Goal: Check status: Check status

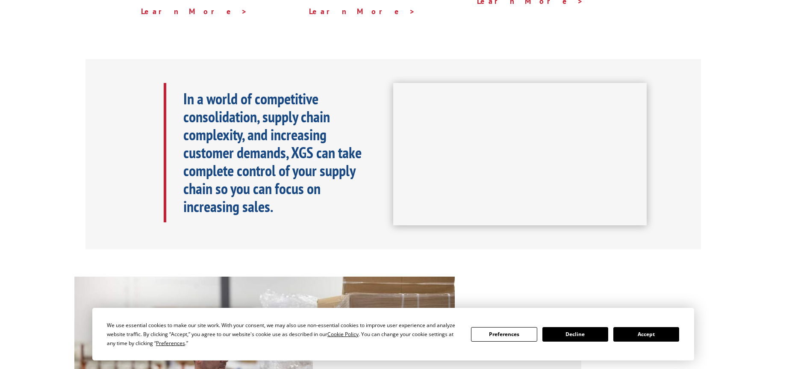
scroll to position [374, 0]
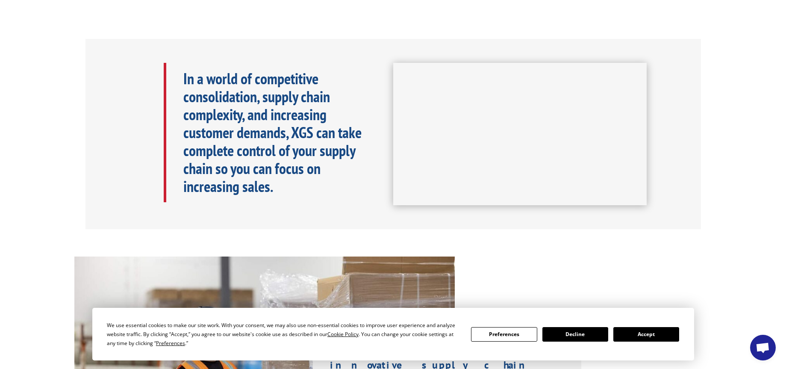
click at [658, 332] on button "Accept" at bounding box center [646, 334] width 66 height 15
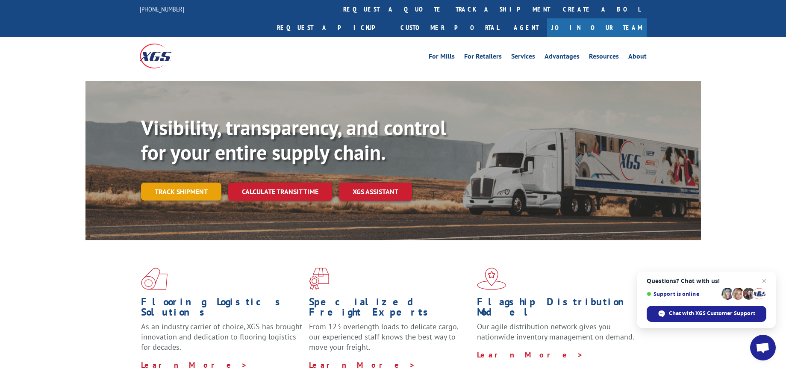
click at [162, 183] on link "Track shipment" at bounding box center [181, 192] width 80 height 18
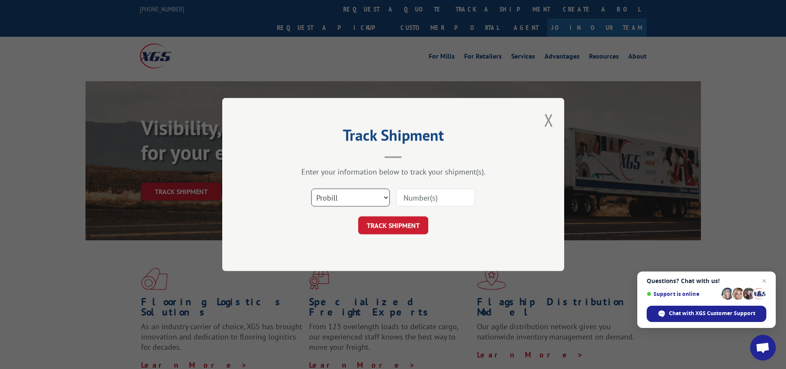
click at [342, 196] on select "Select category... Probill BOL PO" at bounding box center [350, 198] width 79 height 18
click at [311, 189] on select "Select category... Probill BOL PO" at bounding box center [350, 198] width 79 height 18
click at [419, 195] on input at bounding box center [435, 198] width 79 height 18
click at [413, 197] on input at bounding box center [435, 198] width 79 height 18
paste input "17597605"
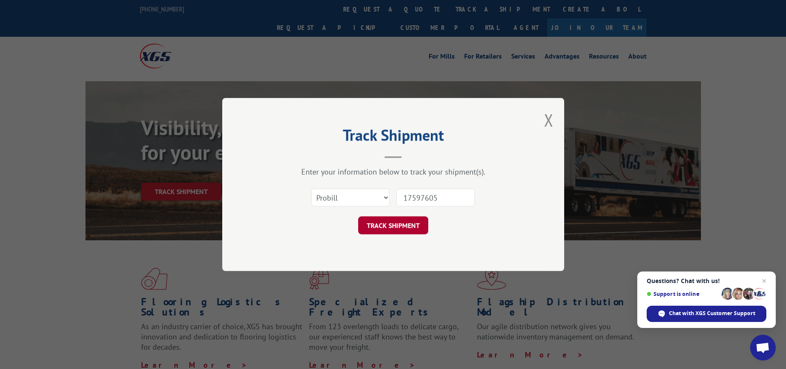
type input "17597605"
click at [399, 223] on button "TRACK SHIPMENT" at bounding box center [393, 225] width 70 height 18
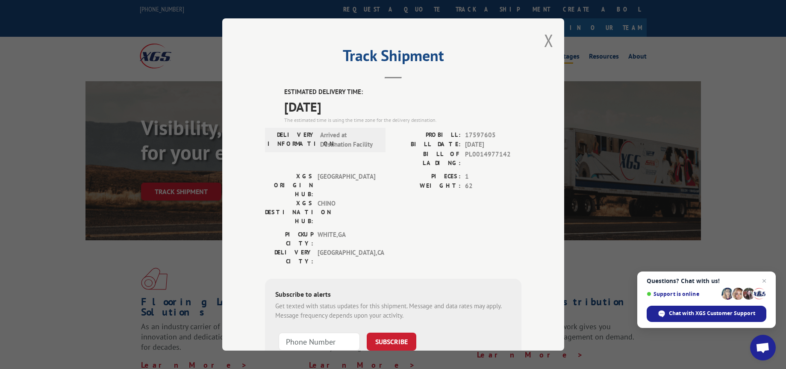
click at [547, 43] on button "Close modal" at bounding box center [548, 40] width 9 height 23
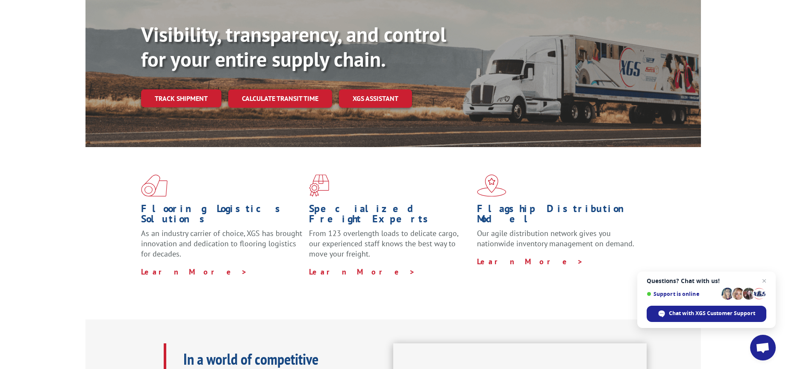
scroll to position [86, 0]
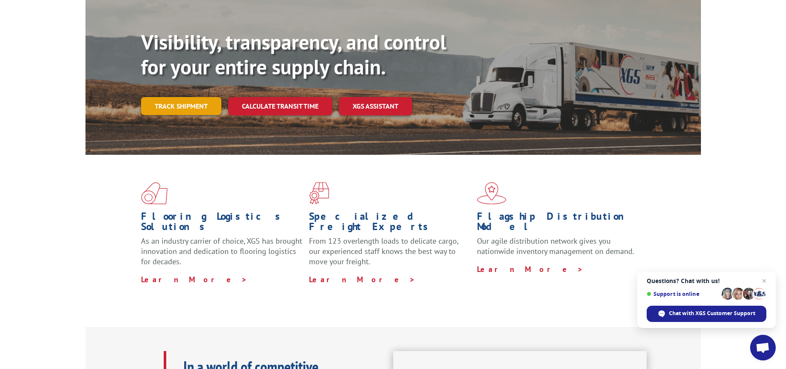
click at [178, 97] on link "Track shipment" at bounding box center [181, 106] width 80 height 18
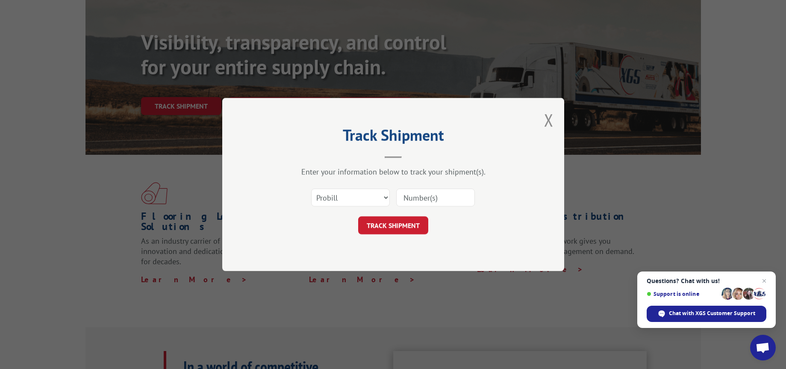
click at [418, 196] on input at bounding box center [435, 198] width 79 height 18
type input "17597605"
click at [419, 228] on button "TRACK SHIPMENT" at bounding box center [393, 225] width 70 height 18
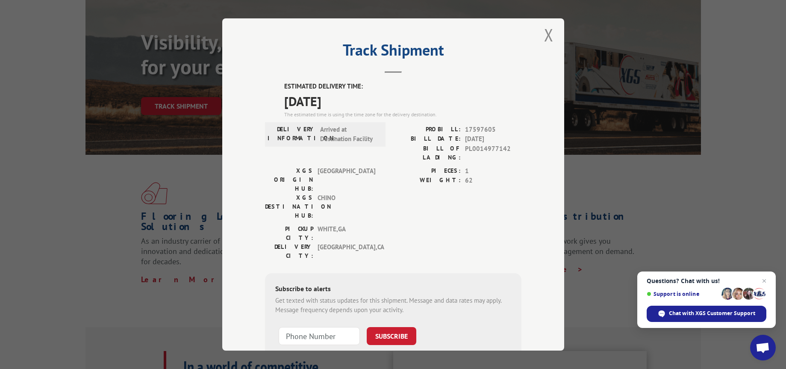
scroll to position [7, 0]
click at [751, 176] on div "Track Shipment ESTIMATED DELIVERY TIME: [DATE] The estimated time is using the …" at bounding box center [393, 184] width 786 height 369
click at [763, 280] on span "Close chat" at bounding box center [764, 281] width 11 height 11
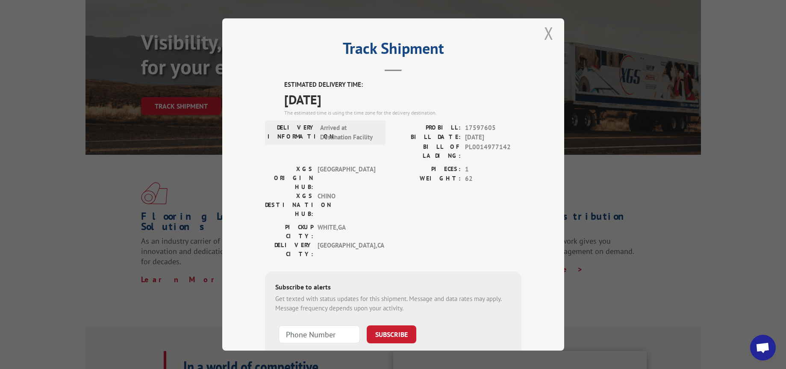
click at [544, 32] on button "Close modal" at bounding box center [548, 33] width 9 height 23
